Goal: Task Accomplishment & Management: Use online tool/utility

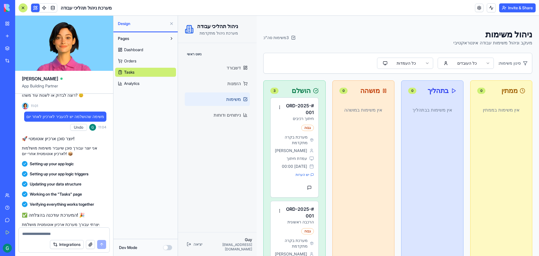
click at [130, 84] on span "Analytics" at bounding box center [131, 84] width 15 height 6
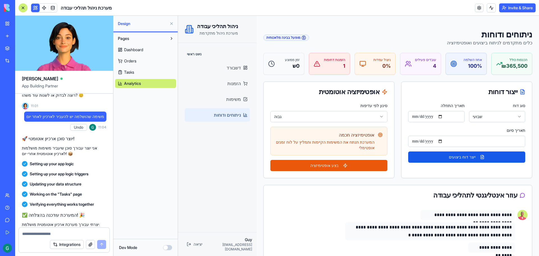
click at [330, 68] on p "1" at bounding box center [334, 66] width 21 height 8
click at [333, 160] on button "בצע אופטימיזציה" at bounding box center [328, 165] width 117 height 11
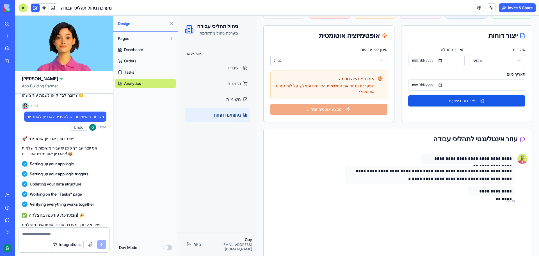
click at [468, 216] on div "**********" at bounding box center [398, 202] width 268 height 106
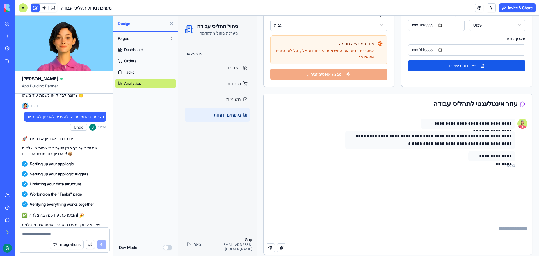
click at [497, 224] on textarea at bounding box center [398, 232] width 268 height 22
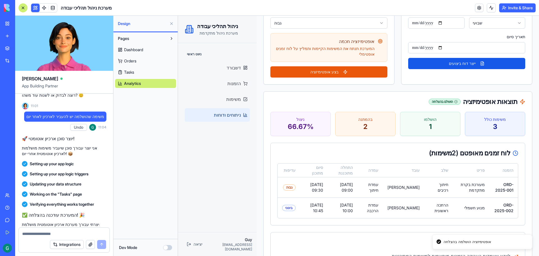
scroll to position [0, 0]
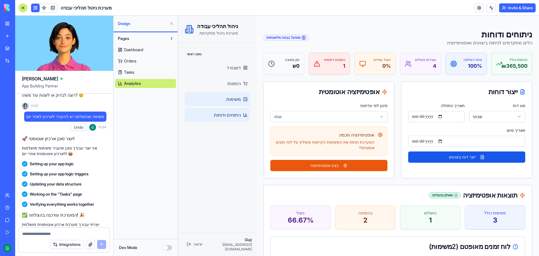
type textarea "********"
click at [240, 97] on span "משימות" at bounding box center [233, 99] width 15 height 7
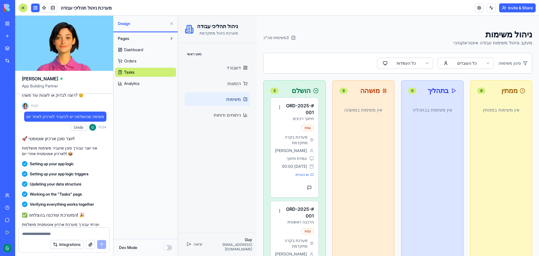
drag, startPoint x: 502, startPoint y: 109, endPoint x: 512, endPoint y: 110, distance: 10.1
click at [502, 109] on div "אין משימות ב ממתין" at bounding box center [501, 109] width 48 height 25
click at [514, 92] on div "ממתין 0" at bounding box center [501, 90] width 48 height 7
click at [233, 68] on span "דשבורד" at bounding box center [234, 67] width 14 height 7
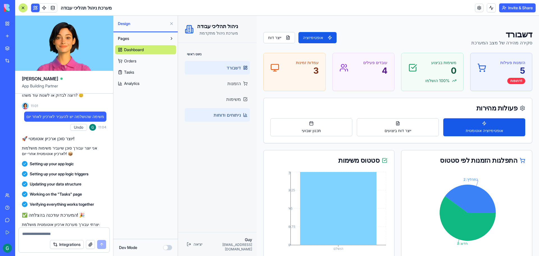
click at [234, 114] on span "ניתוחים ודוחות" at bounding box center [227, 114] width 27 height 7
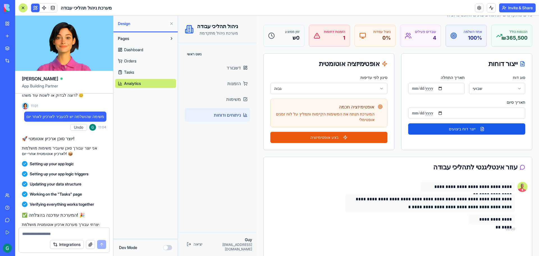
scroll to position [91, 0]
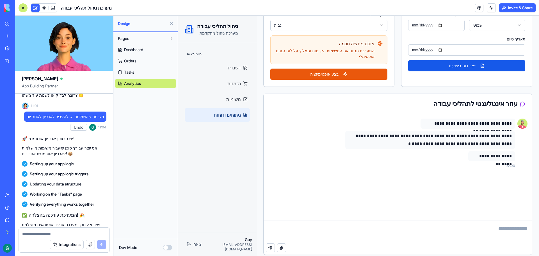
click at [499, 221] on textarea at bounding box center [398, 232] width 268 height 22
click at [492, 223] on textarea "**********" at bounding box center [400, 232] width 264 height 22
click at [469, 222] on textarea "**********" at bounding box center [400, 232] width 264 height 22
type textarea "**********"
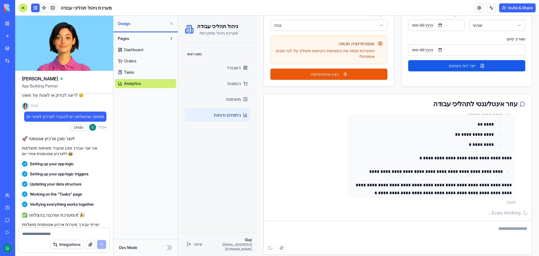
scroll to position [96, 0]
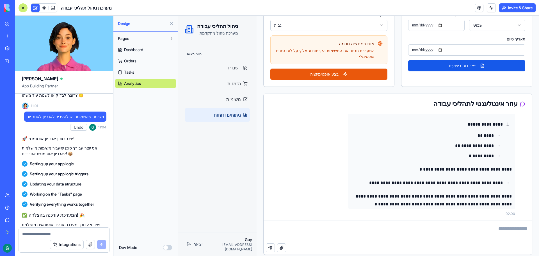
click at [493, 222] on textarea at bounding box center [400, 232] width 264 height 22
type textarea "**"
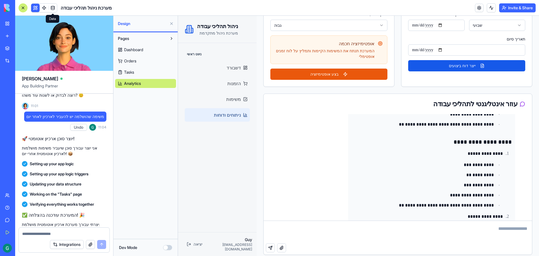
scroll to position [0, 0]
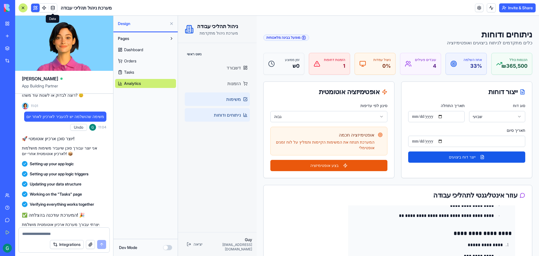
click at [235, 97] on span "משימות" at bounding box center [233, 99] width 15 height 7
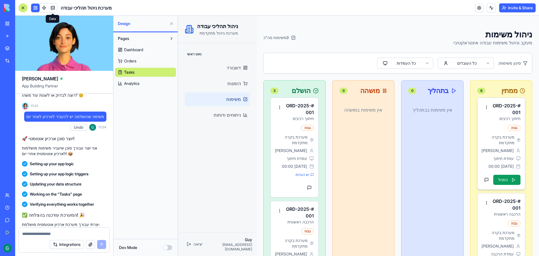
click at [491, 113] on h4 "# ORD-2025-001" at bounding box center [505, 108] width 29 height 13
click at [502, 179] on button "התחל" at bounding box center [507, 180] width 28 height 10
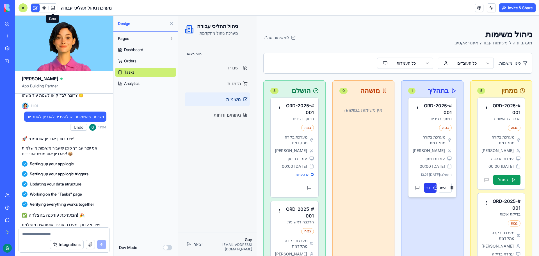
click at [426, 186] on button "סיים" at bounding box center [430, 187] width 12 height 10
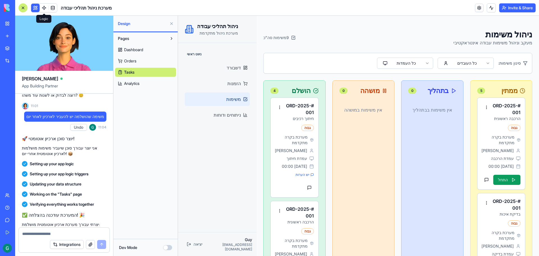
click at [45, 8] on span at bounding box center [44, 8] width 16 height 16
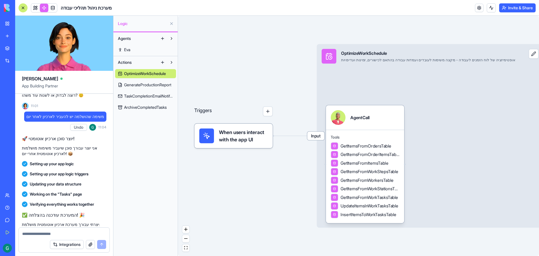
click at [136, 97] on span "TaskCompletionEmailNotification" at bounding box center [148, 96] width 49 height 6
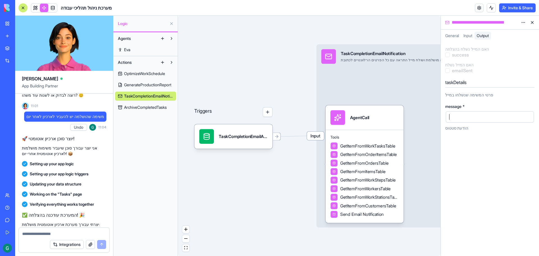
click at [501, 117] on div at bounding box center [485, 117] width 75 height 8
click at [457, 35] on span "General" at bounding box center [452, 35] width 14 height 5
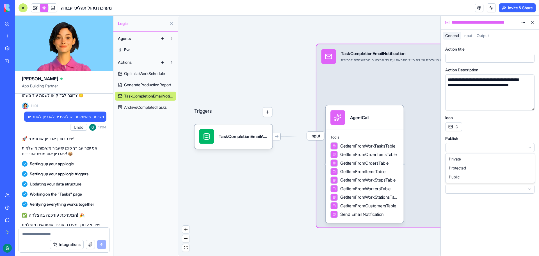
click at [455, 147] on html "BETA My Workspace New app Marketplace Integrations Recent B2B Order Platform מע…" at bounding box center [269, 128] width 539 height 256
click at [453, 192] on html "BETA My Workspace New app Marketplace Integrations Recent B2B Order Platform מע…" at bounding box center [269, 128] width 539 height 256
click at [468, 58] on div at bounding box center [484, 58] width 77 height 6
click at [470, 35] on span "Input" at bounding box center [467, 35] width 9 height 5
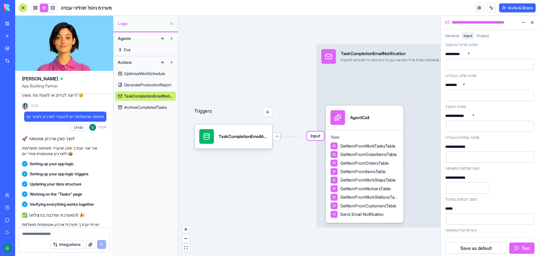
scroll to position [69, 0]
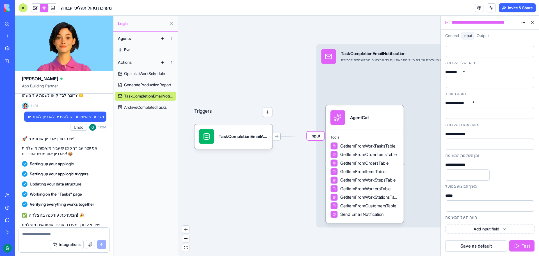
click at [519, 243] on button "Test" at bounding box center [521, 245] width 25 height 11
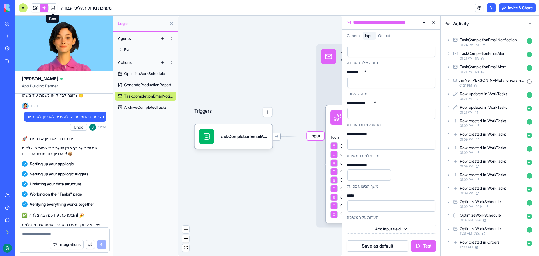
click at [52, 7] on span at bounding box center [53, 8] width 16 height 16
